Goal: Information Seeking & Learning: Find specific page/section

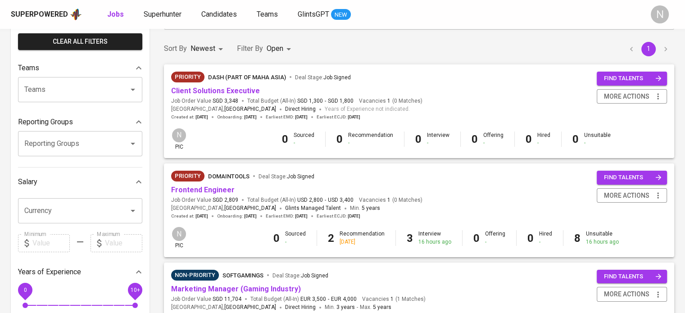
scroll to position [90, 0]
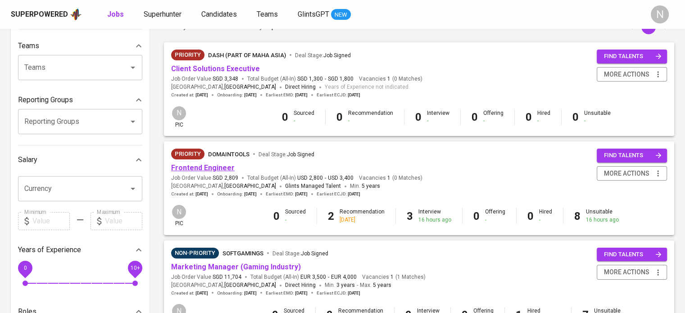
click at [221, 168] on link "Frontend Engineer" at bounding box center [202, 167] width 63 height 9
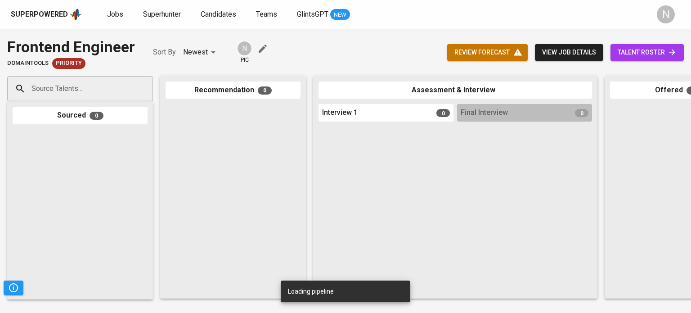
click at [643, 51] on span "talent roster" at bounding box center [647, 52] width 59 height 11
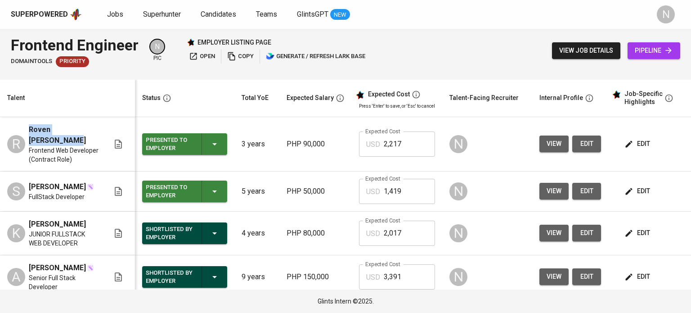
drag, startPoint x: 90, startPoint y: 129, endPoint x: 27, endPoint y: 128, distance: 63.0
click at [27, 128] on div "R Roven [PERSON_NAME] Frontend Web Developer (Contract Role)" at bounding box center [58, 144] width 102 height 40
copy span "Roven [PERSON_NAME]"
click at [202, 59] on span "open" at bounding box center [202, 56] width 26 height 10
click at [113, 12] on span "Jobs" at bounding box center [115, 14] width 16 height 9
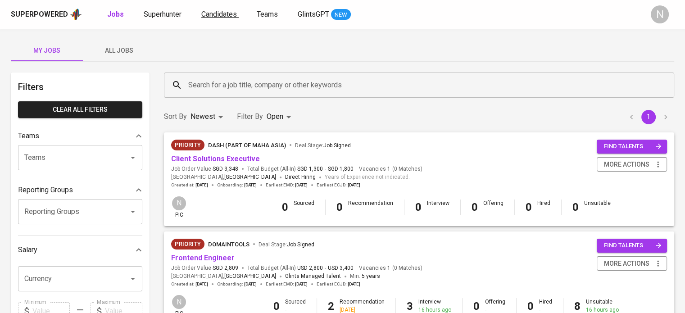
click at [203, 12] on span "Candidates" at bounding box center [219, 14] width 36 height 9
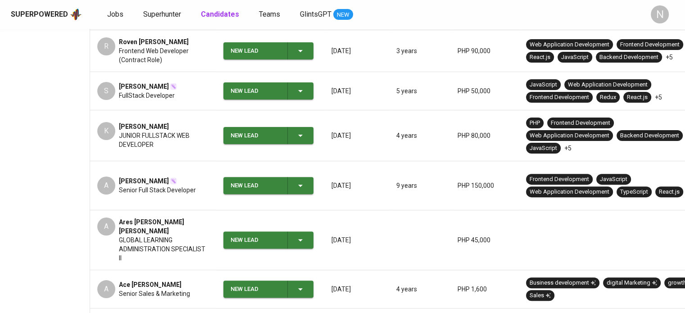
scroll to position [270, 0]
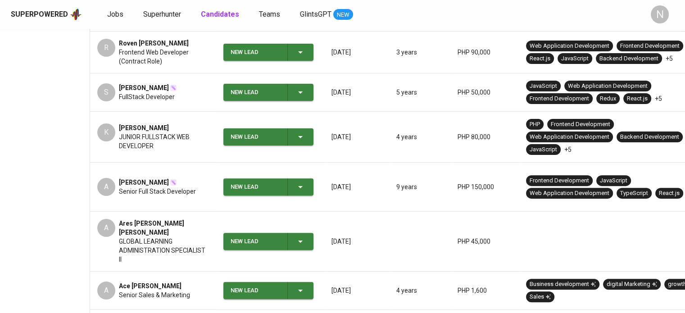
click at [150, 178] on span "[PERSON_NAME]" at bounding box center [144, 182] width 50 height 9
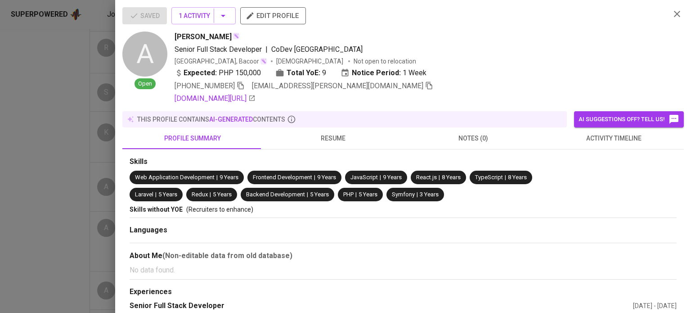
drag, startPoint x: 45, startPoint y: 108, endPoint x: 115, endPoint y: 113, distance: 70.9
click at [45, 108] on div at bounding box center [345, 156] width 691 height 313
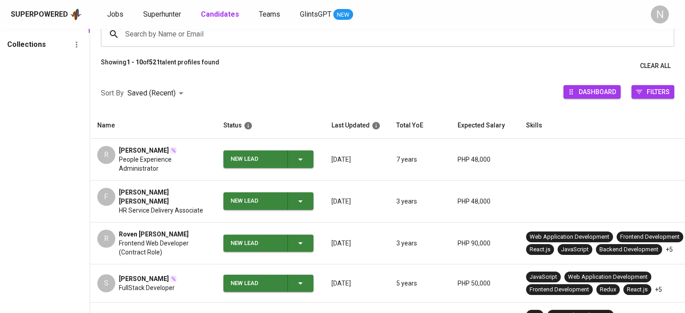
scroll to position [45, 0]
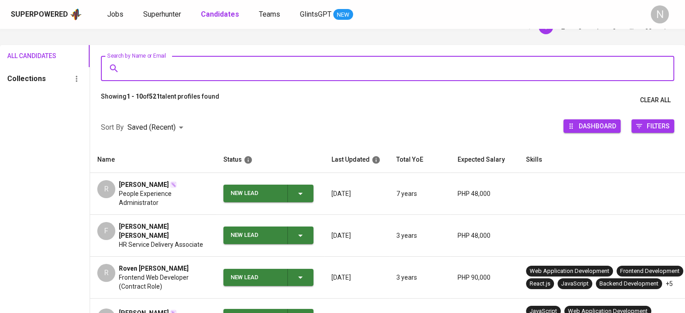
click at [190, 65] on input "Search by Name or Email" at bounding box center [389, 68] width 533 height 17
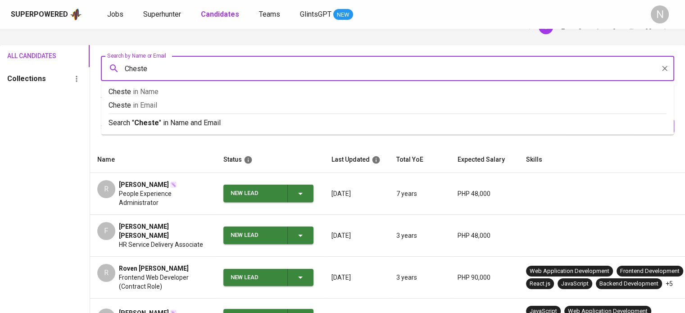
type input "[PERSON_NAME]"
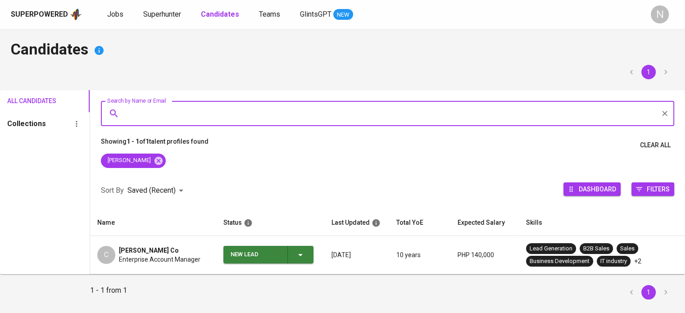
click at [144, 253] on span "[PERSON_NAME] Co" at bounding box center [149, 250] width 60 height 9
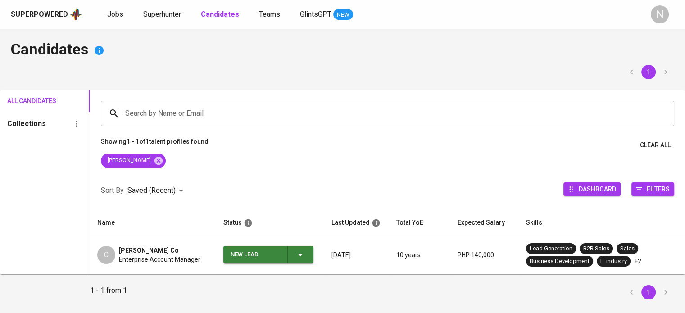
click at [152, 253] on div "[PERSON_NAME] Co" at bounding box center [159, 250] width 81 height 9
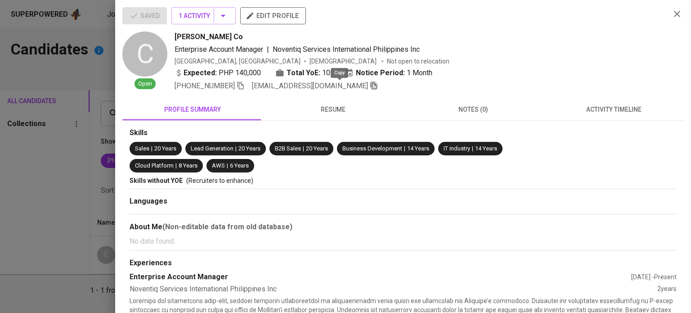
click at [371, 84] on icon "button" at bounding box center [374, 86] width 6 height 8
click at [370, 86] on icon "button" at bounding box center [374, 85] width 8 height 8
